Goal: Browse casually

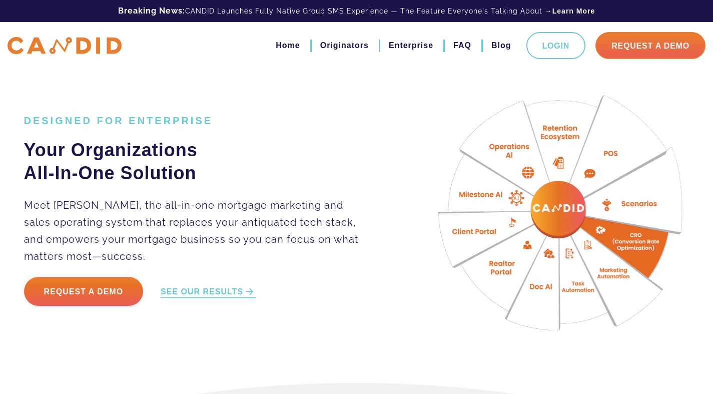
click at [208, 221] on p "Meet [PERSON_NAME], the all-in-one mortgage marketing and sales operating syste…" at bounding box center [197, 231] width 347 height 68
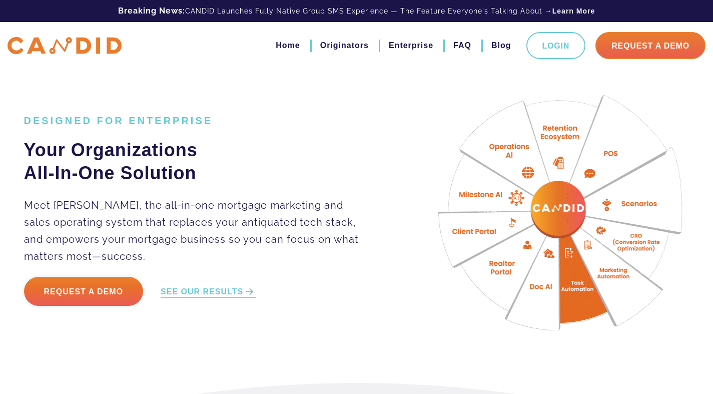
click at [326, 224] on p "Meet [PERSON_NAME], the all-in-one mortgage marketing and sales operating syste…" at bounding box center [197, 231] width 347 height 68
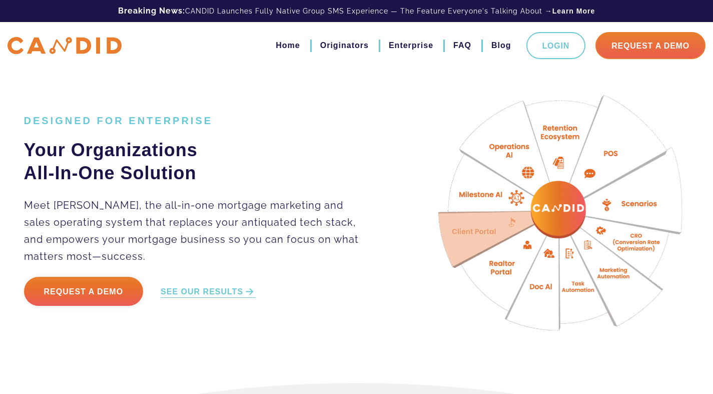
click at [356, 313] on p "Request a Demo SEE OUR RESULTS" at bounding box center [197, 298] width 347 height 42
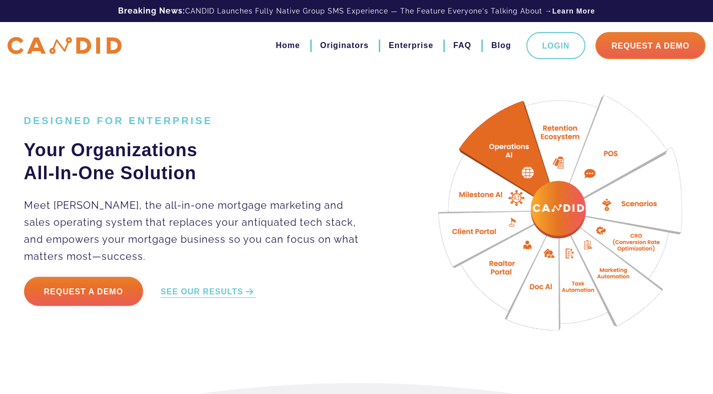
click at [264, 228] on p "Meet [PERSON_NAME], the all-in-one mortgage marketing and sales operating syste…" at bounding box center [197, 231] width 347 height 68
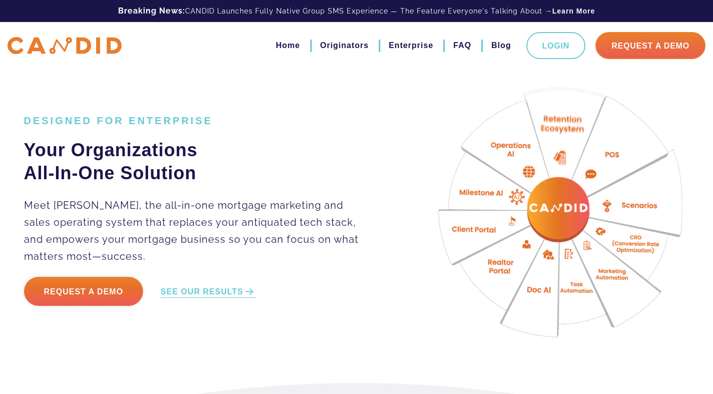
click at [234, 115] on h1 "DESIGNED FOR ENTERPRISE" at bounding box center [197, 121] width 347 height 12
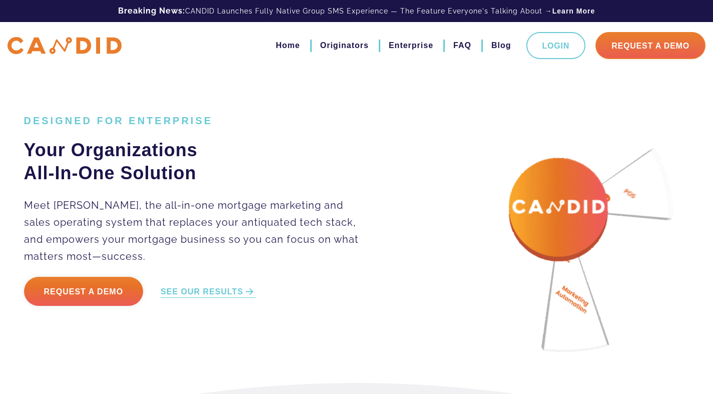
click at [493, 264] on img at bounding box center [562, 216] width 283 height 283
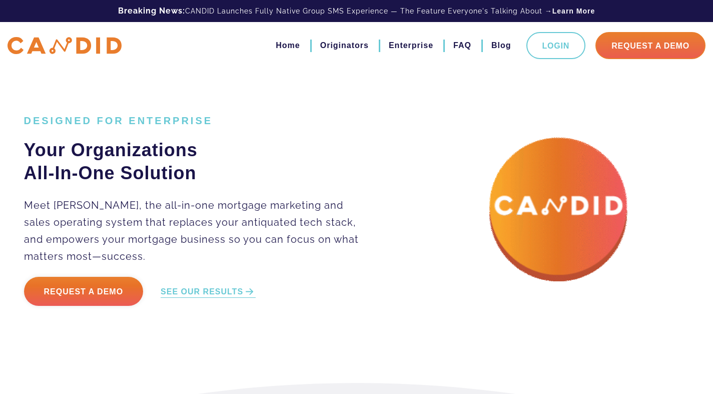
click at [318, 181] on h2 "Your Organizations All-In-One Solution" at bounding box center [197, 162] width 347 height 46
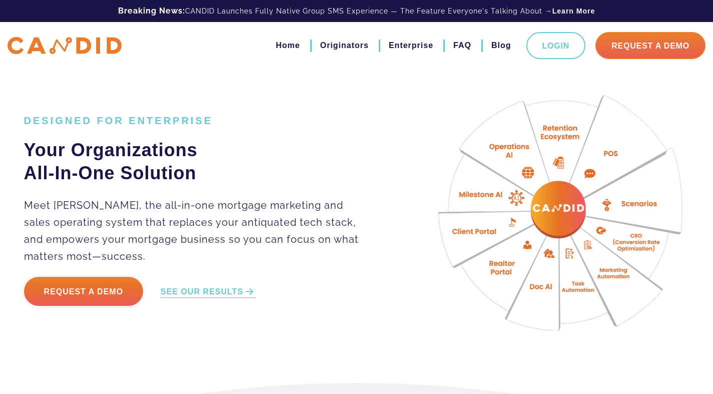
click at [357, 233] on p "Meet [PERSON_NAME], the all-in-one mortgage marketing and sales operating syste…" at bounding box center [197, 231] width 347 height 68
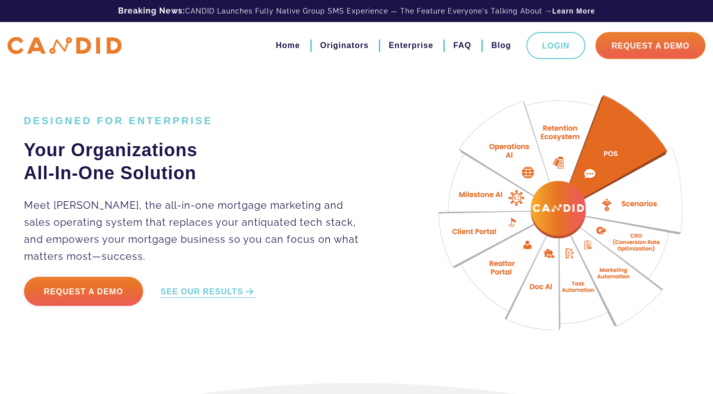
scroll to position [344, 0]
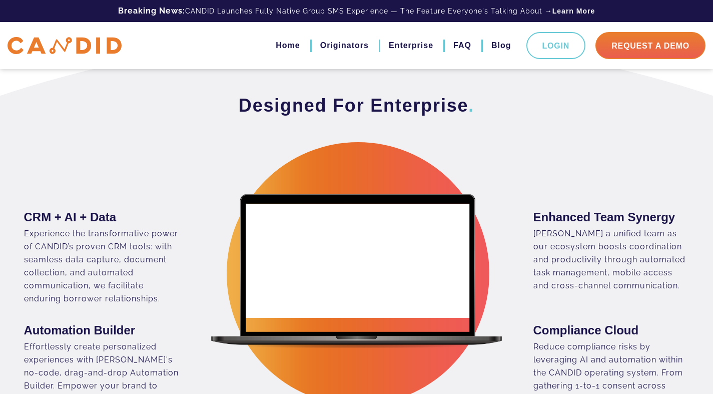
click at [502, 176] on div "Designed For Enterprise ." at bounding box center [357, 143] width 681 height 98
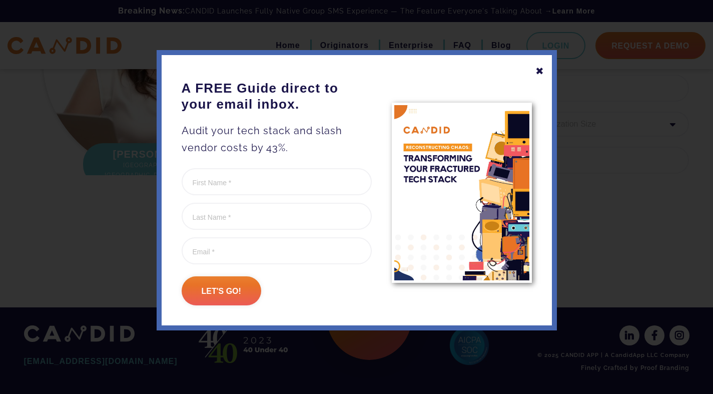
scroll to position [2404, 0]
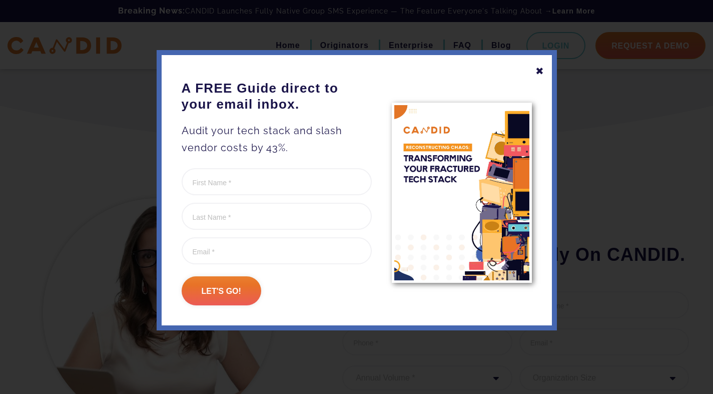
click at [289, 371] on div at bounding box center [356, 197] width 713 height 394
